Goal: Book appointment/travel/reservation

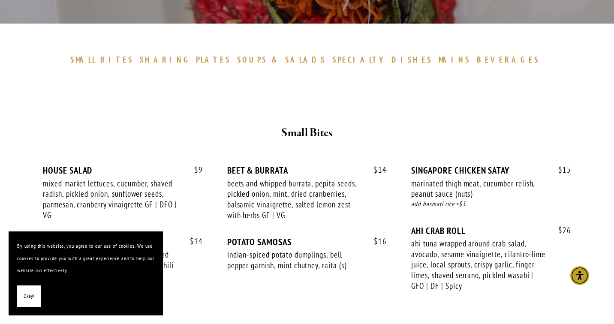
scroll to position [235, 0]
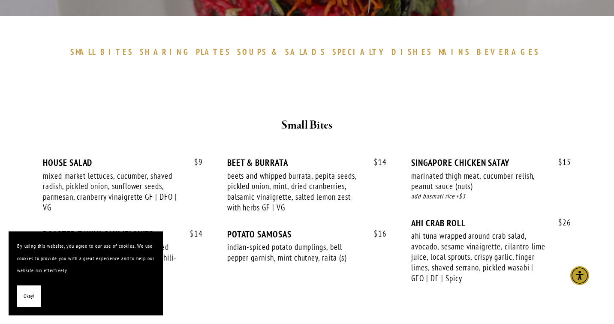
click at [32, 299] on span "Okay!" at bounding box center [29, 296] width 11 height 12
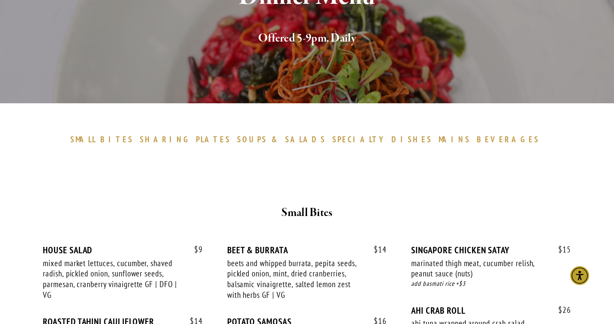
scroll to position [0, 0]
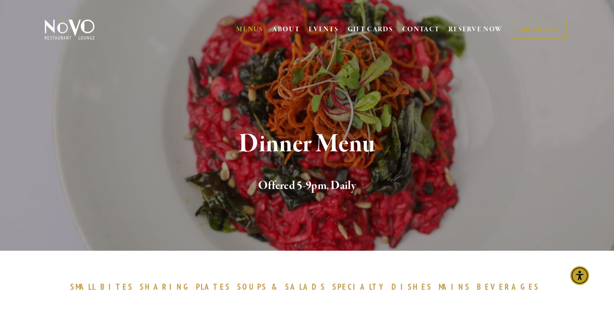
click at [96, 287] on span "SMALL" at bounding box center [83, 286] width 26 height 10
click at [469, 27] on link "RESERVE NOW" at bounding box center [475, 29] width 54 height 16
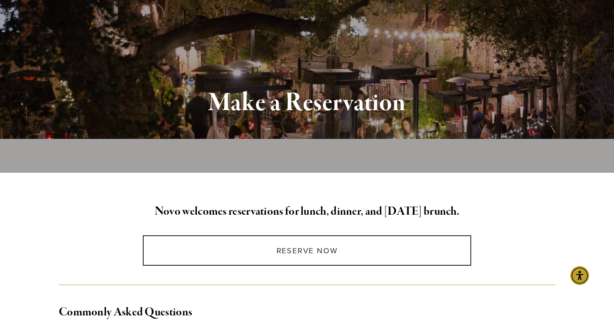
scroll to position [90, 0]
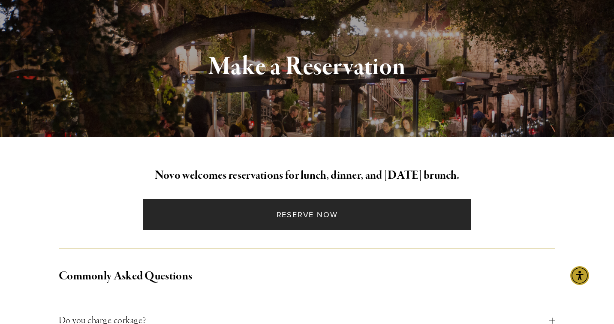
click at [336, 205] on link "Reserve Now" at bounding box center [307, 214] width 329 height 30
